Goal: Information Seeking & Learning: Check status

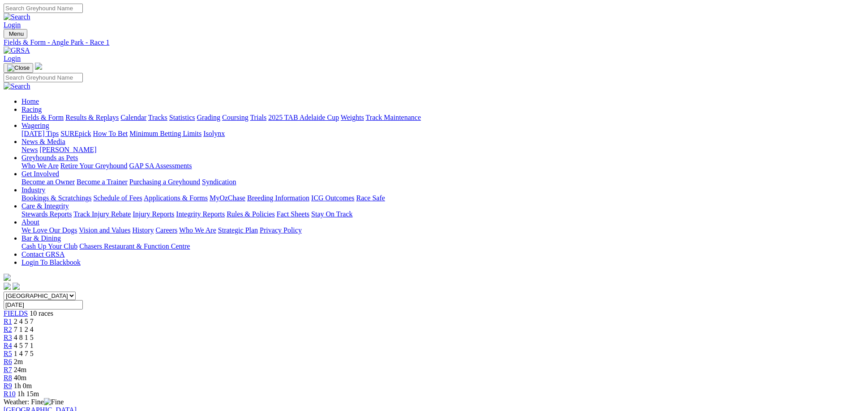
scroll to position [134, 0]
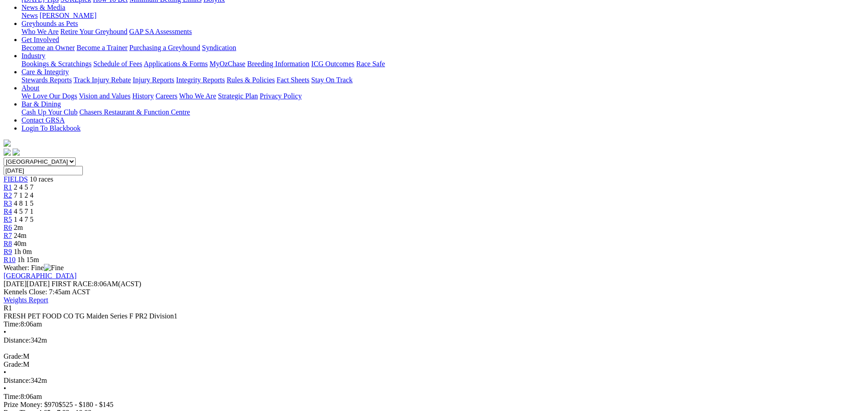
click at [34, 192] on span "7 1 2 4" at bounding box center [24, 196] width 20 height 8
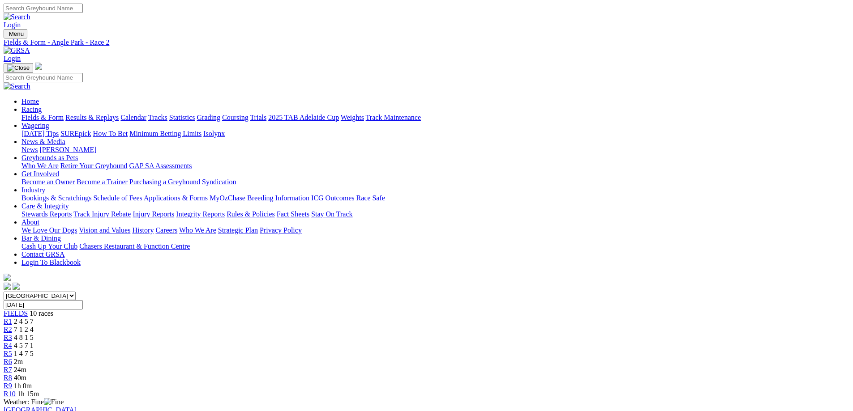
click at [34, 334] on span "4 8 1 5" at bounding box center [24, 338] width 20 height 8
click at [34, 342] on span "4 5 7 1" at bounding box center [24, 346] width 20 height 8
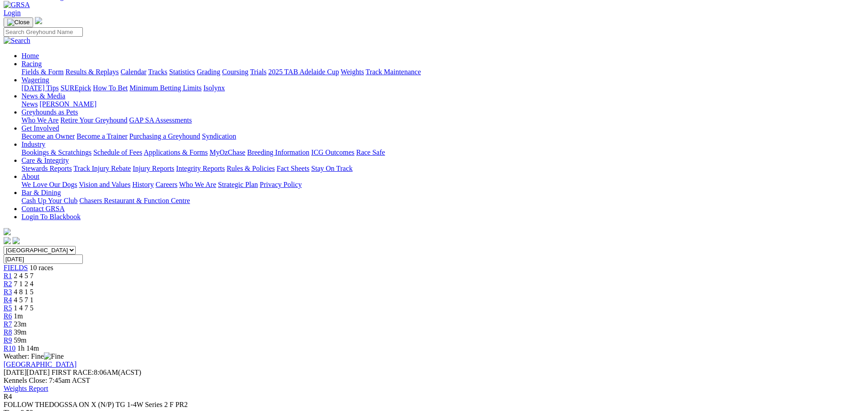
scroll to position [45, 0]
click at [34, 305] on span "1 4 7 5" at bounding box center [24, 309] width 20 height 8
